Goal: Task Accomplishment & Management: Manage account settings

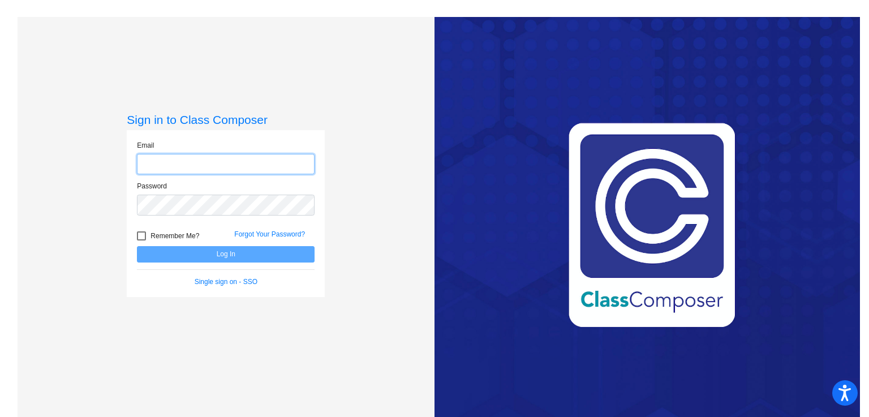
type input "[PERSON_NAME][EMAIL_ADDRESS][PERSON_NAME][DOMAIN_NAME]"
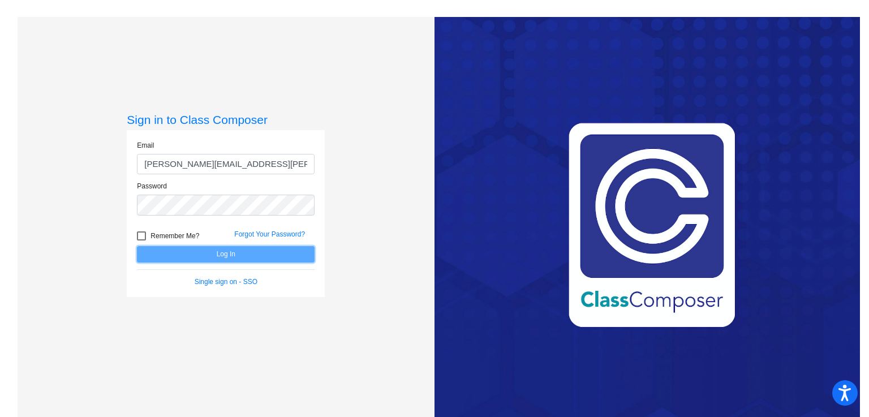
click at [295, 251] on button "Log In" at bounding box center [226, 254] width 178 height 16
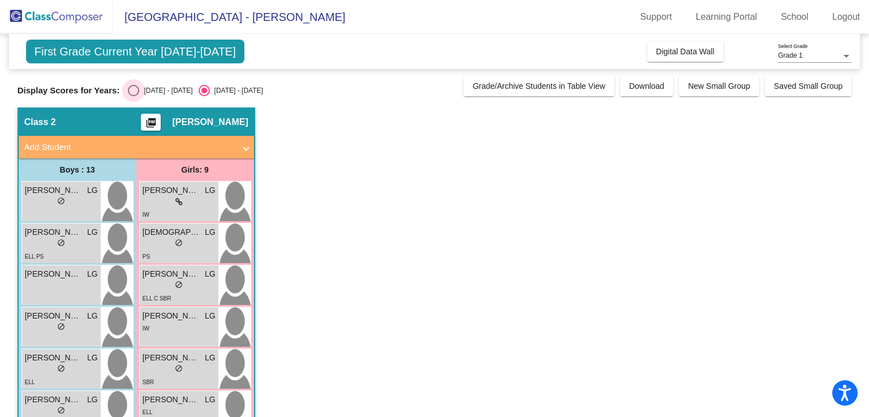
click at [138, 86] on div "Select an option" at bounding box center [133, 90] width 11 height 11
click at [134, 96] on input "[DATE] - [DATE]" at bounding box center [133, 96] width 1 height 1
radio input "true"
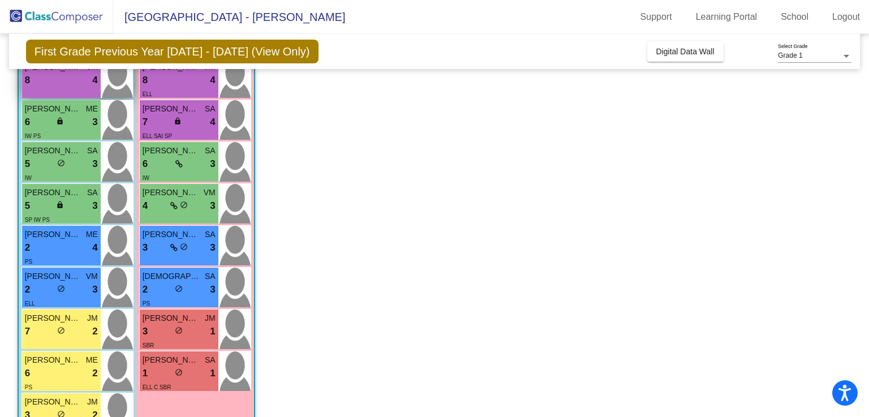
scroll to position [168, 0]
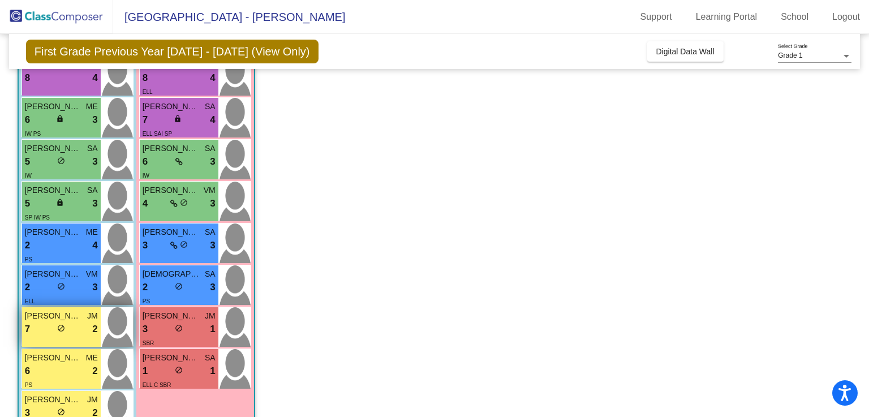
click at [54, 321] on span "[PERSON_NAME]" at bounding box center [53, 316] width 57 height 12
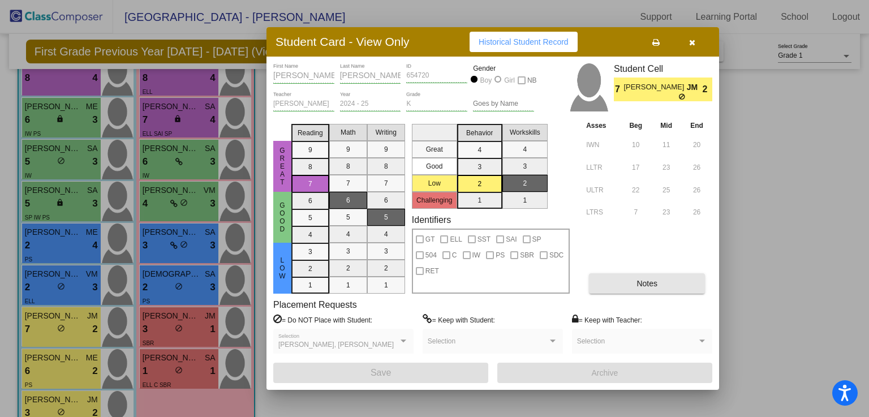
click at [624, 290] on button "Notes" at bounding box center [647, 283] width 116 height 20
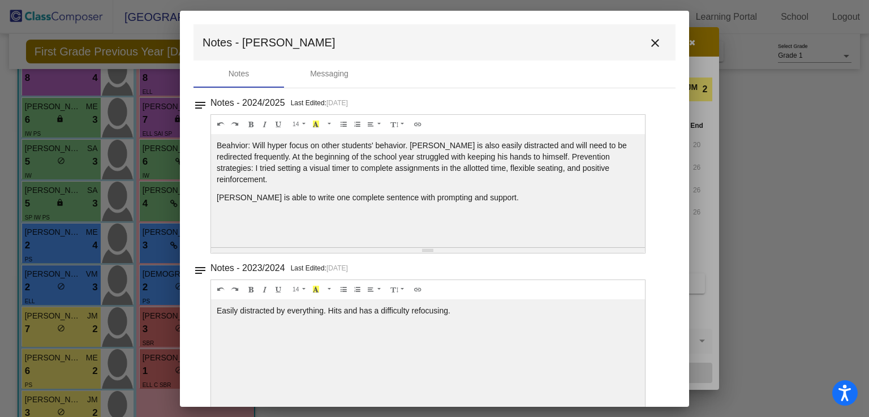
click at [652, 43] on mat-icon "close" at bounding box center [656, 43] width 14 height 14
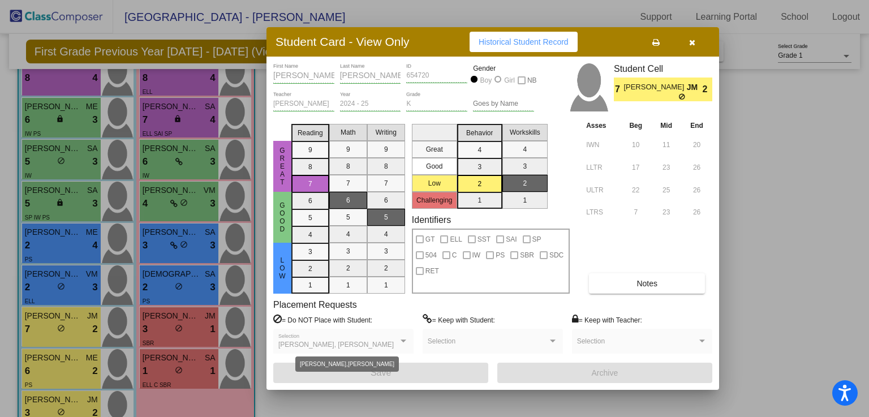
click at [383, 348] on span "[PERSON_NAME], [PERSON_NAME]" at bounding box center [335, 345] width 115 height 8
click at [397, 341] on div "[PERSON_NAME], [PERSON_NAME]" at bounding box center [338, 345] width 120 height 8
click at [695, 37] on button "button" at bounding box center [692, 42] width 36 height 20
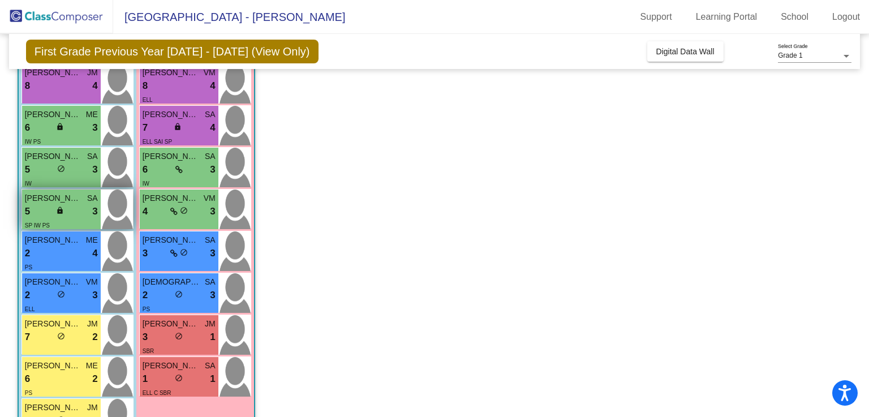
scroll to position [0, 0]
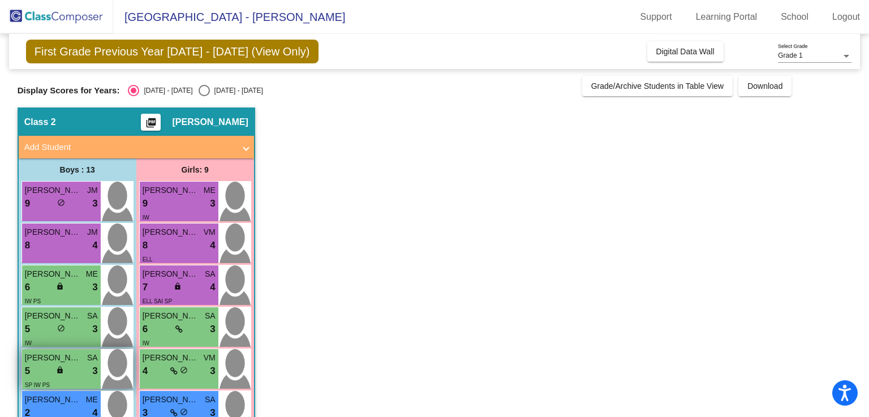
click at [74, 216] on div "[PERSON_NAME] JM 9 lock do_not_disturb_alt 3" at bounding box center [61, 202] width 79 height 40
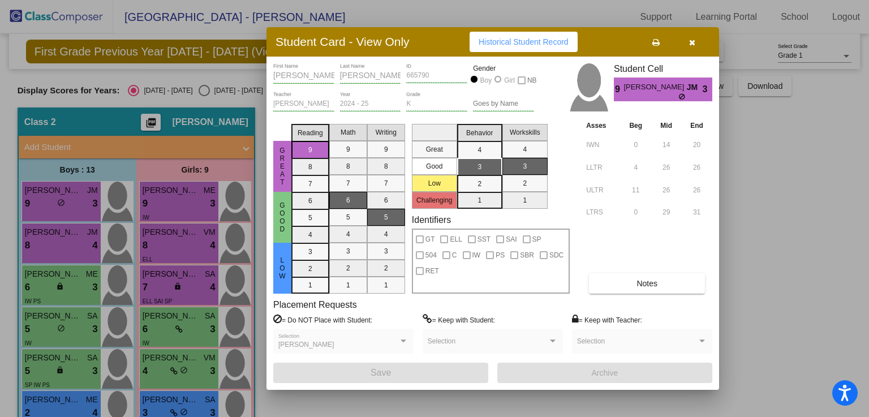
click at [782, 245] on div at bounding box center [434, 208] width 869 height 417
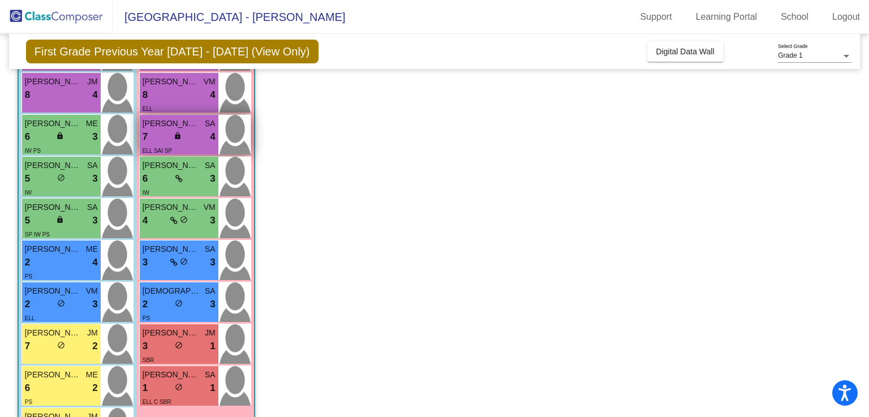
scroll to position [151, 0]
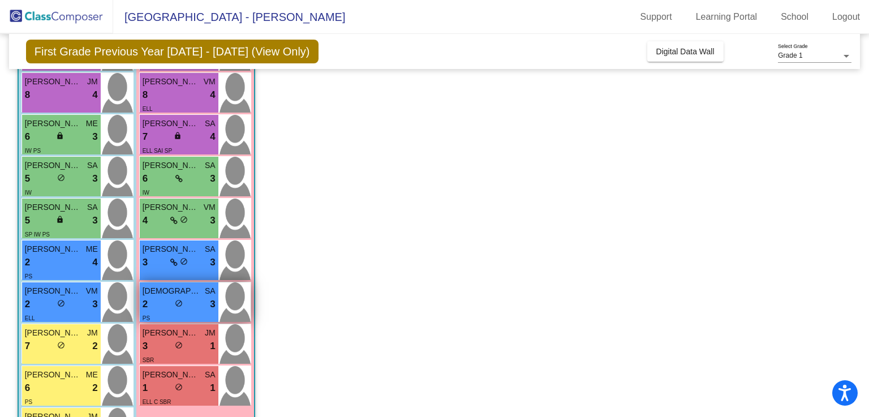
click at [168, 296] on span "[DEMOGRAPHIC_DATA][PERSON_NAME]" at bounding box center [171, 291] width 57 height 12
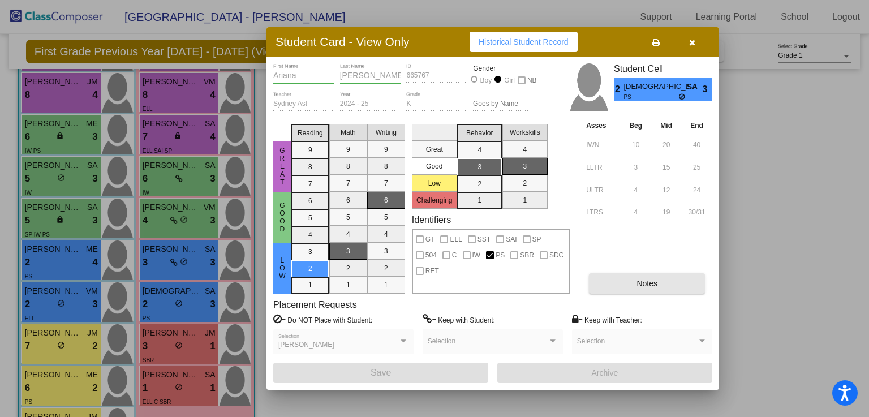
click at [646, 284] on span "Notes" at bounding box center [647, 283] width 21 height 9
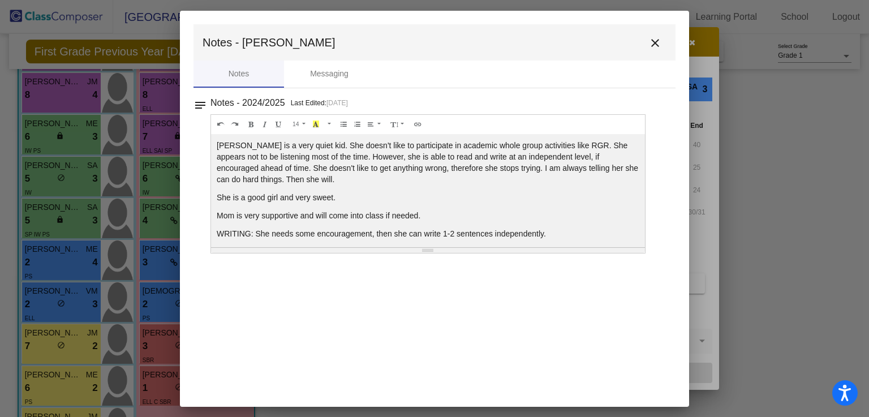
scroll to position [5, 0]
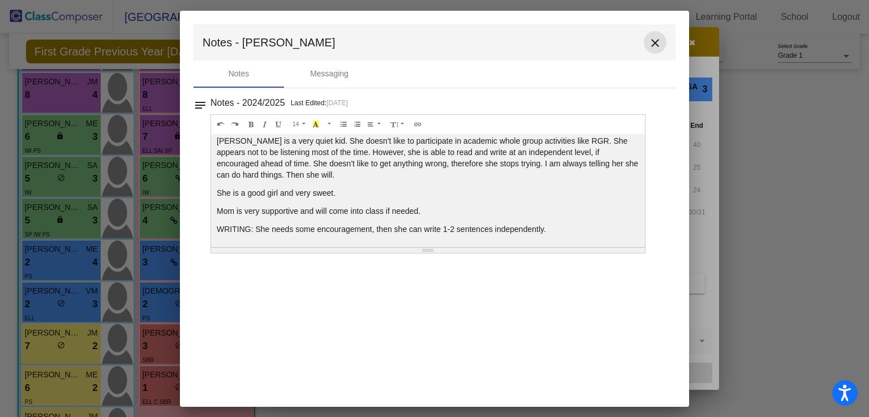
click at [655, 35] on button "close" at bounding box center [655, 42] width 23 height 23
